Goal: Information Seeking & Learning: Learn about a topic

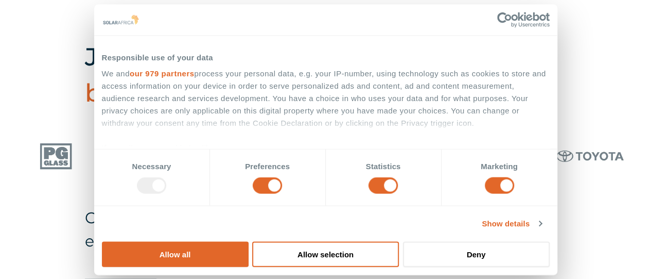
scroll to position [591, 0]
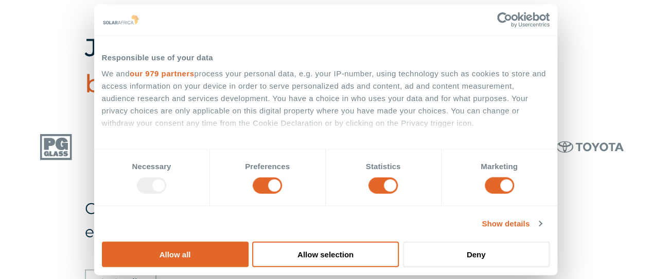
click at [195, 78] on link "our 979 partners" at bounding box center [162, 73] width 65 height 9
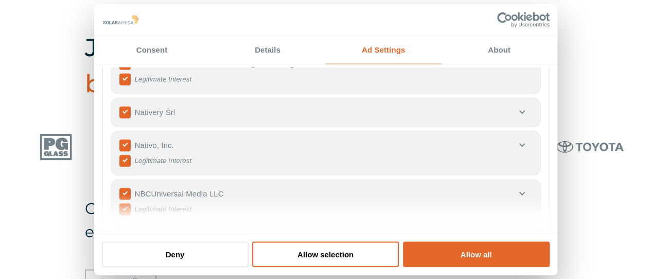
scroll to position [21844, 0]
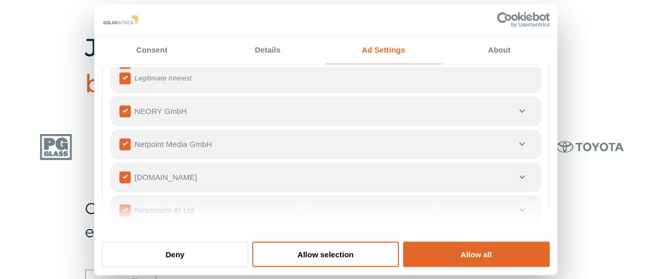
click at [587, 82] on div "Join the hundreds of businesses that trust us daily" at bounding box center [325, 102] width 651 height 157
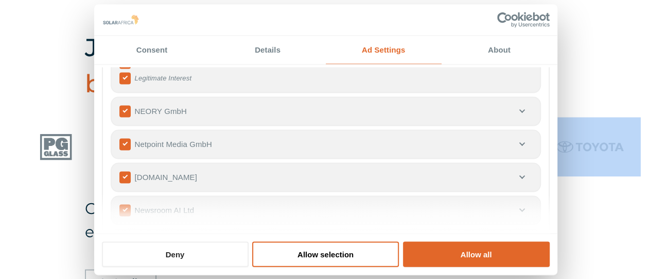
click at [199, 241] on button "Deny" at bounding box center [175, 253] width 147 height 25
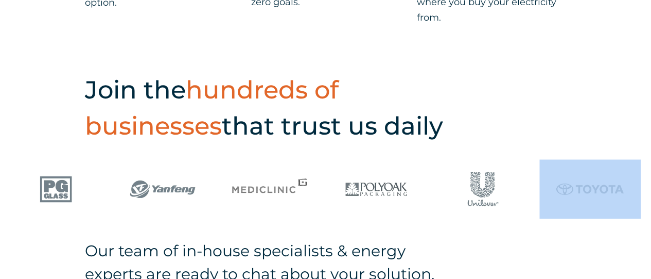
scroll to position [553, 0]
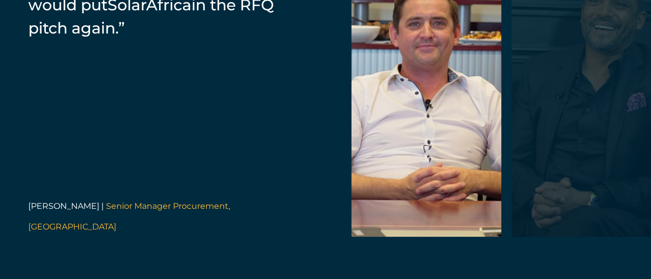
scroll to position [2274, 0]
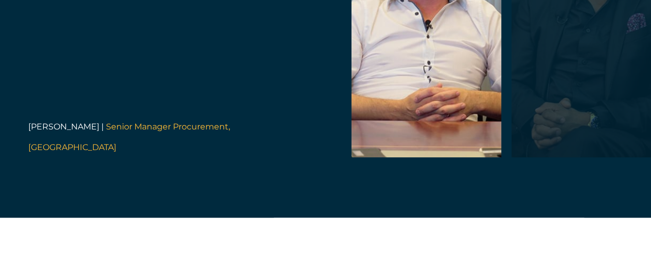
click at [649, 195] on div "“SolarAfrica provided us with a PPA. It's a zero investment cost for Zibo which…" at bounding box center [325, 10] width 651 height 414
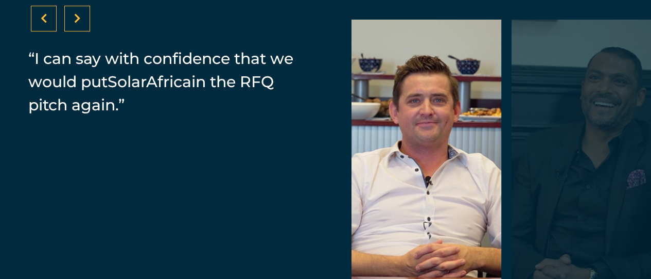
scroll to position [2012, 0]
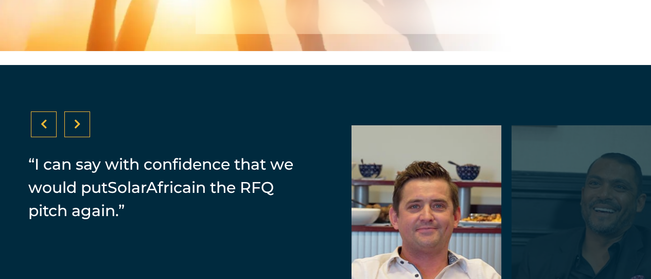
click at [74, 129] on icon at bounding box center [77, 124] width 7 height 10
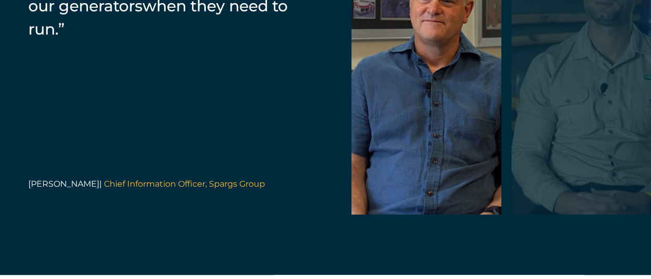
scroll to position [2089, 0]
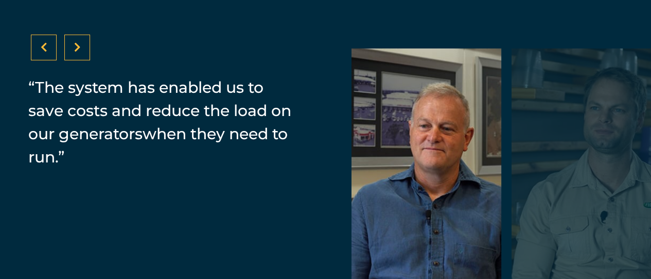
click at [38, 60] on div at bounding box center [44, 47] width 26 height 26
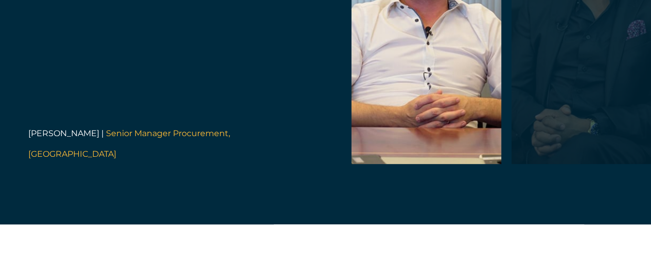
scroll to position [2082, 0]
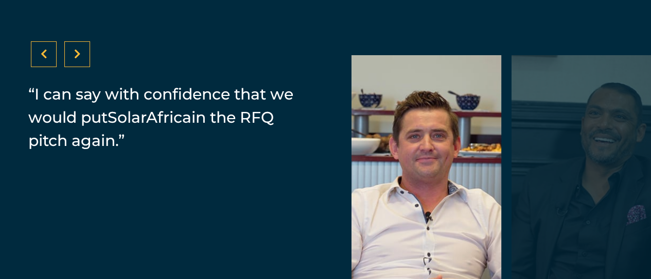
click at [78, 59] on icon at bounding box center [77, 54] width 7 height 10
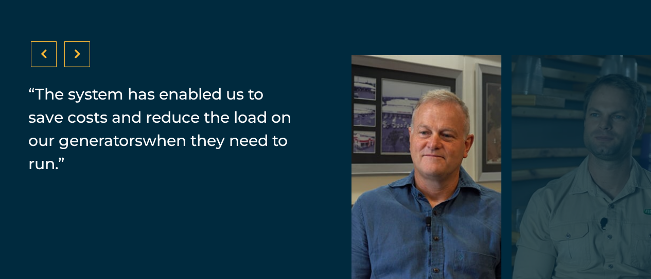
click at [78, 59] on icon at bounding box center [77, 54] width 7 height 10
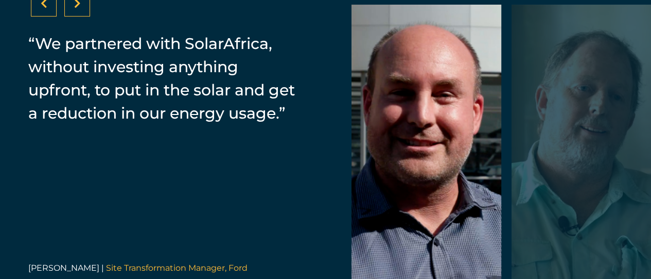
scroll to position [2124, 0]
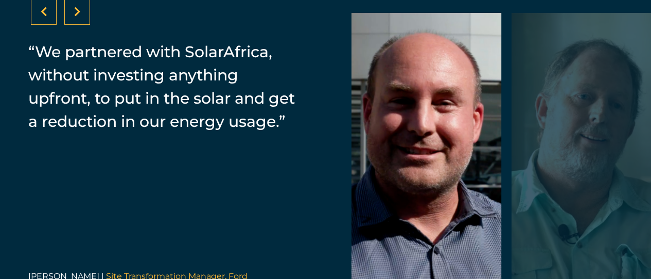
click at [83, 25] on div at bounding box center [77, 12] width 26 height 26
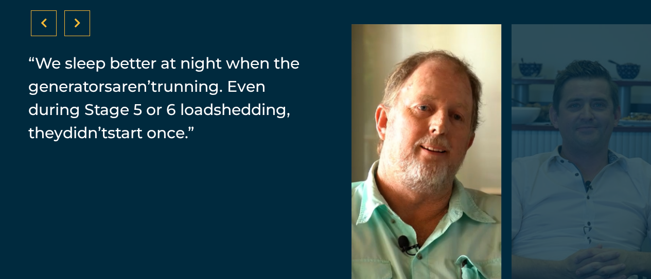
scroll to position [2100, 0]
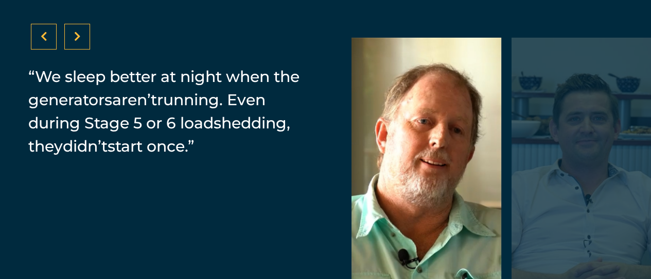
click at [74, 42] on icon at bounding box center [77, 36] width 7 height 10
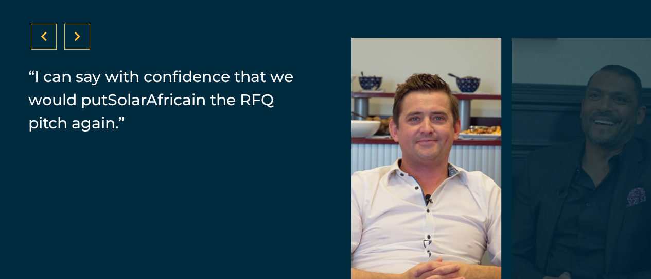
click at [82, 49] on div at bounding box center [77, 37] width 26 height 26
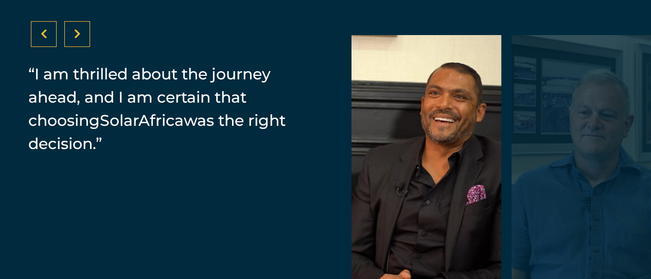
scroll to position [2085, 0]
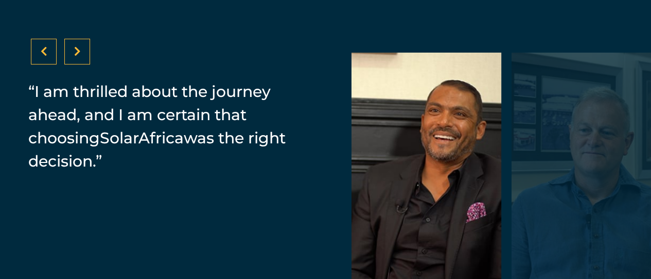
click at [84, 64] on div at bounding box center [77, 52] width 26 height 26
